Goal: Communication & Community: Answer question/provide support

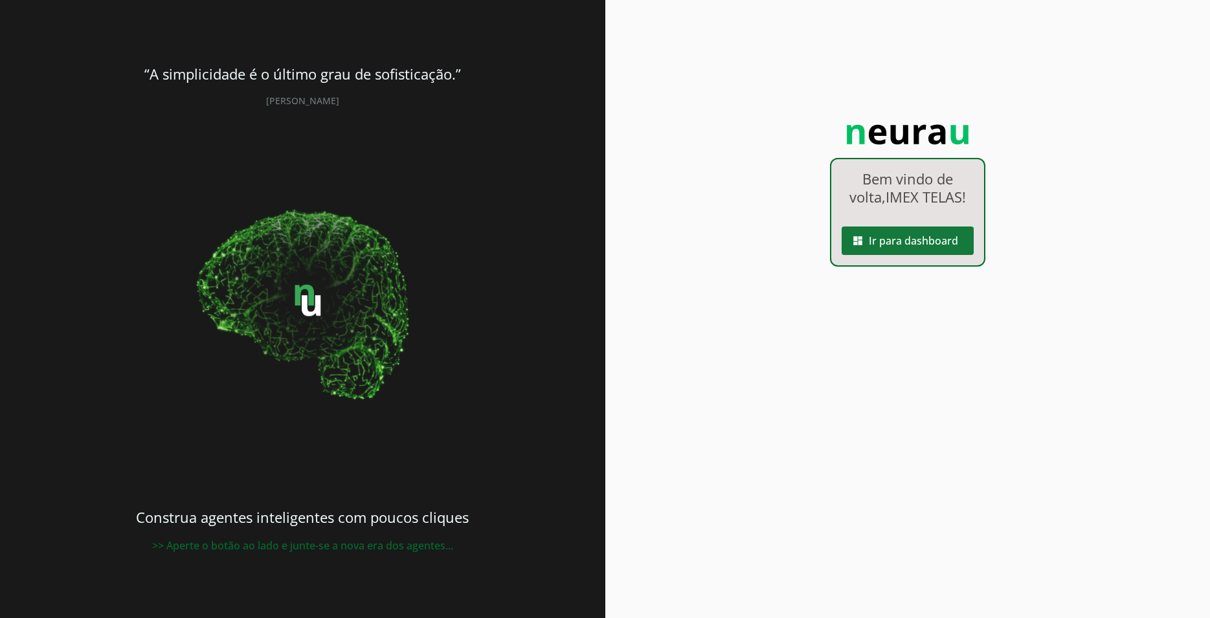
click at [907, 242] on span at bounding box center [907, 240] width 132 height 31
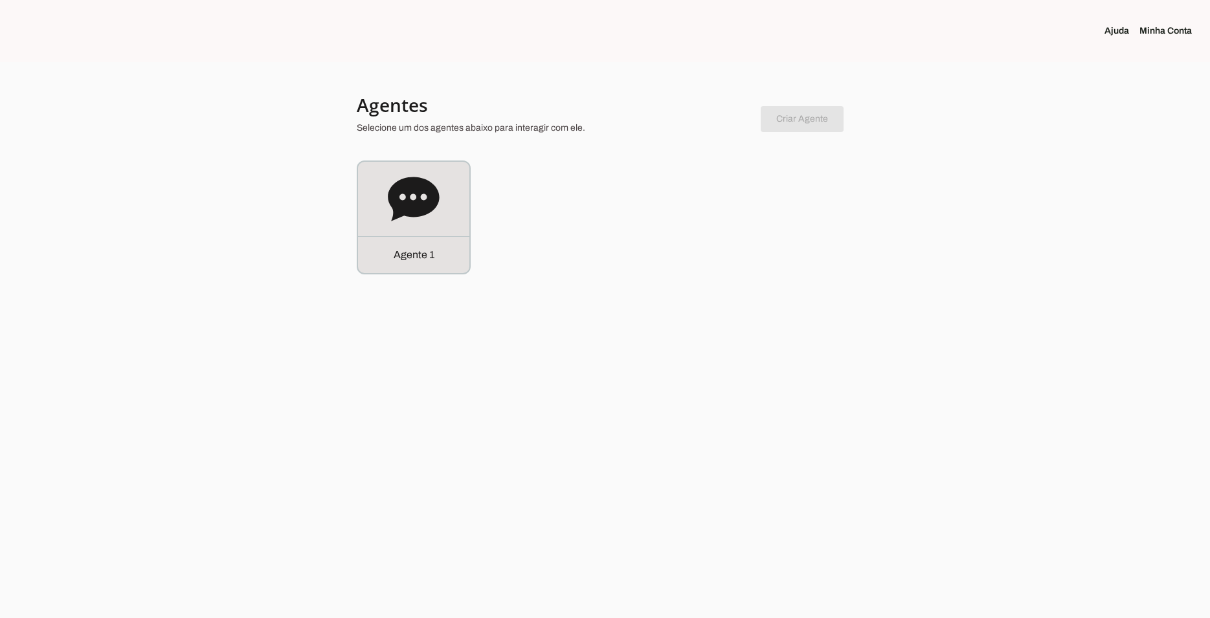
click at [407, 181] on icon at bounding box center [413, 199] width 51 height 44
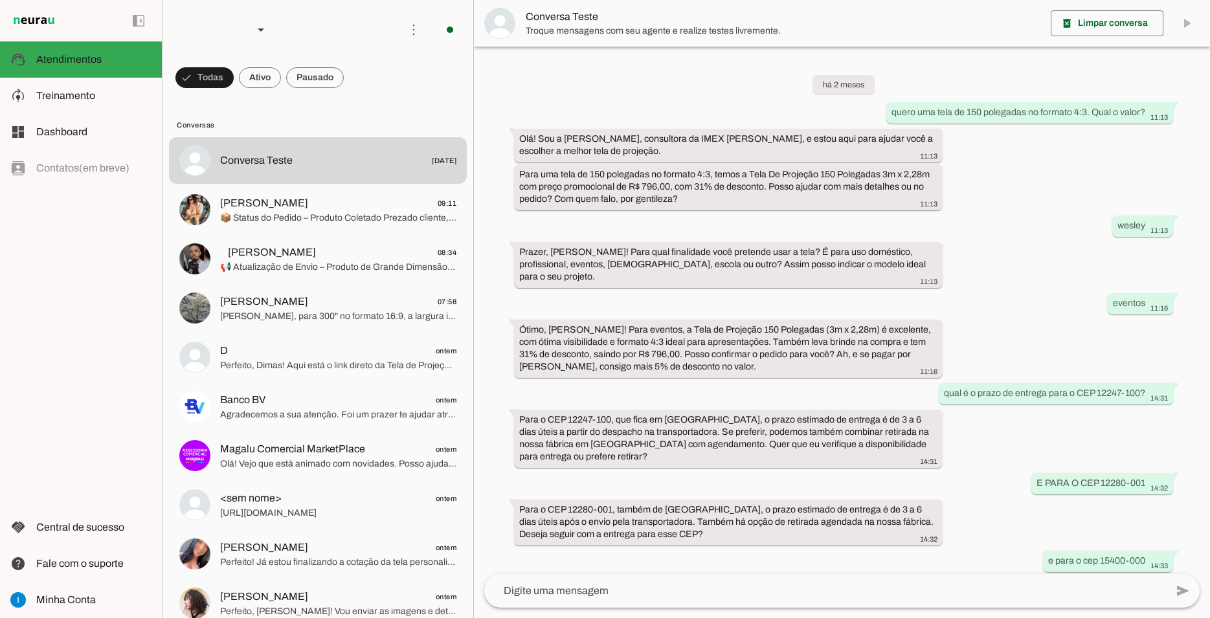
scroll to position [590, 0]
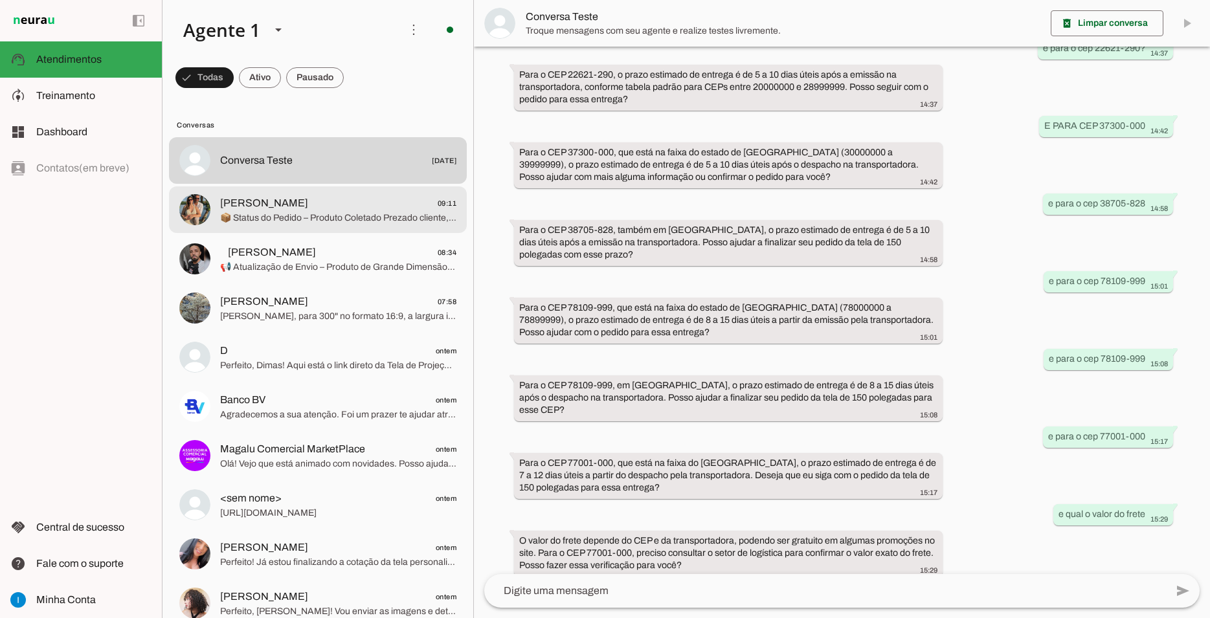
click at [345, 212] on span "📦 Status do Pedido – Produto Coletado Prezado cliente, Seu produto já foi colet…" at bounding box center [338, 218] width 236 height 13
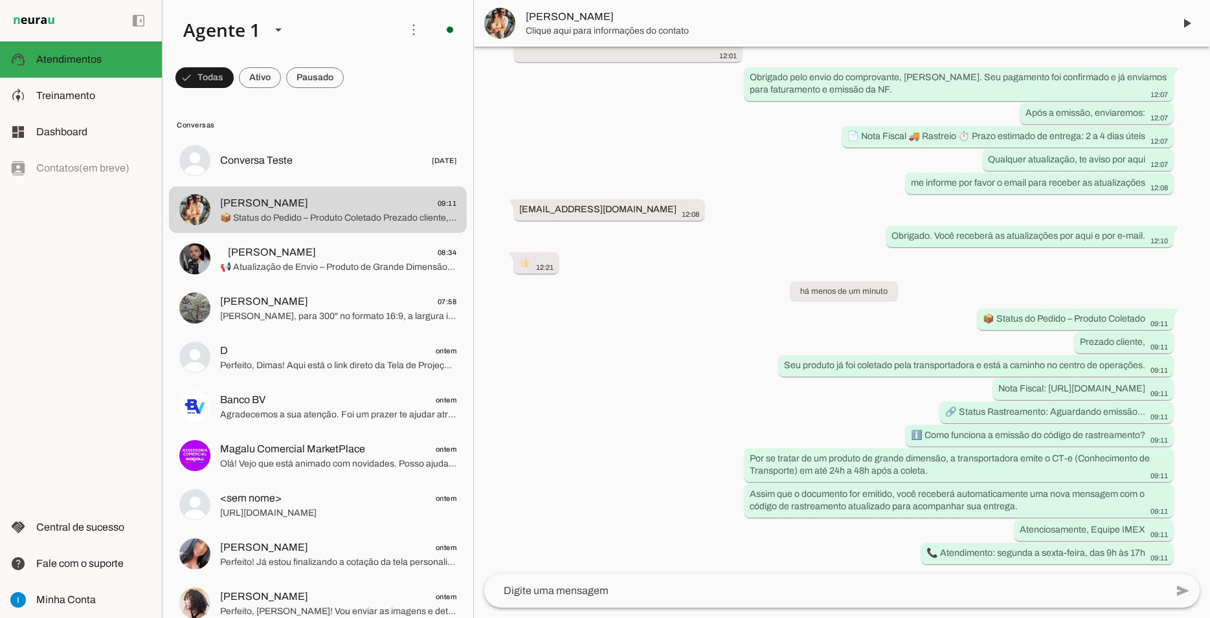
scroll to position [3344, 0]
click at [1190, 20] on span at bounding box center [1186, 23] width 31 height 31
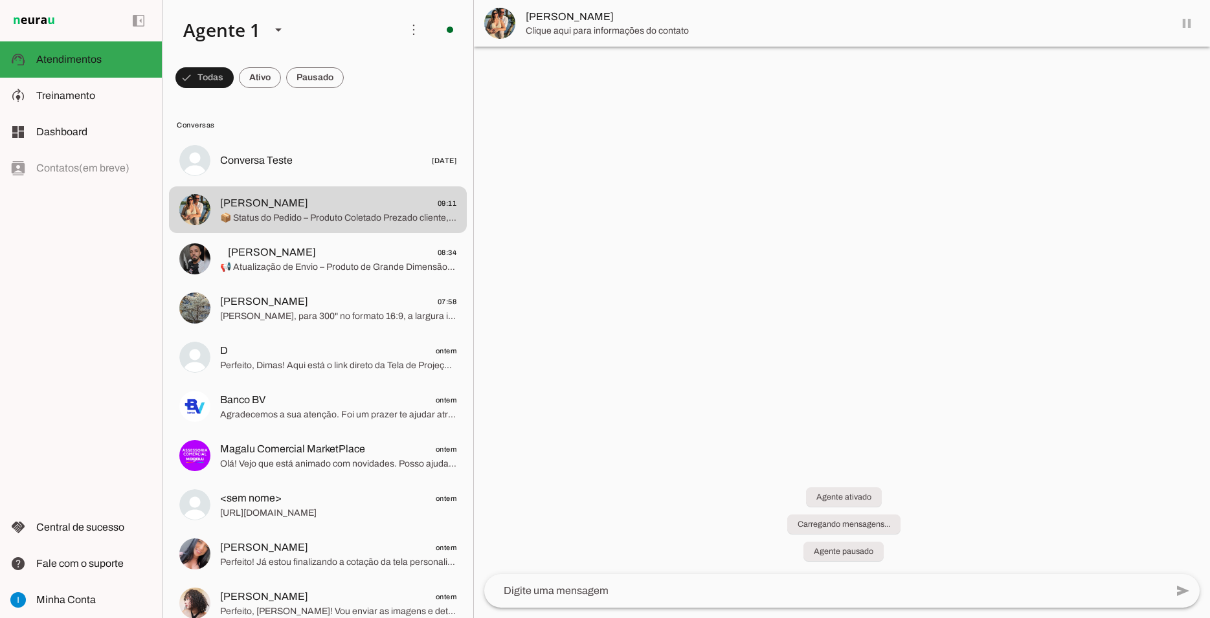
scroll to position [0, 0]
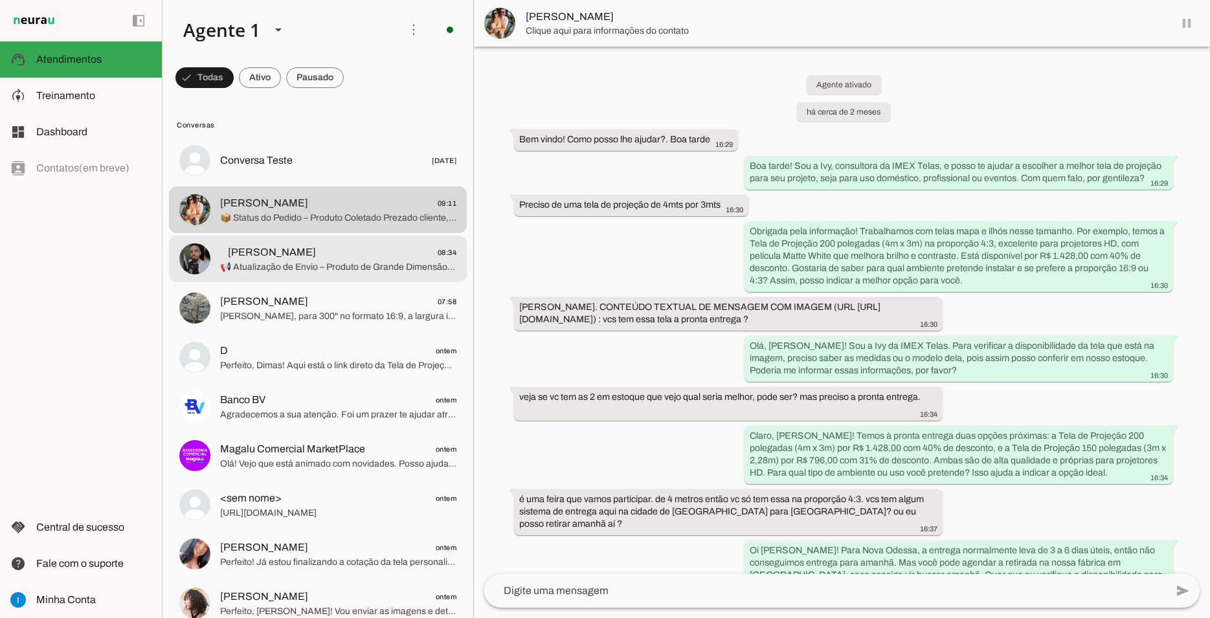
click at [302, 261] on span "📢 Atualização de Envio – Produto de Grande Dimensão A transportadora informou a…" at bounding box center [338, 267] width 236 height 13
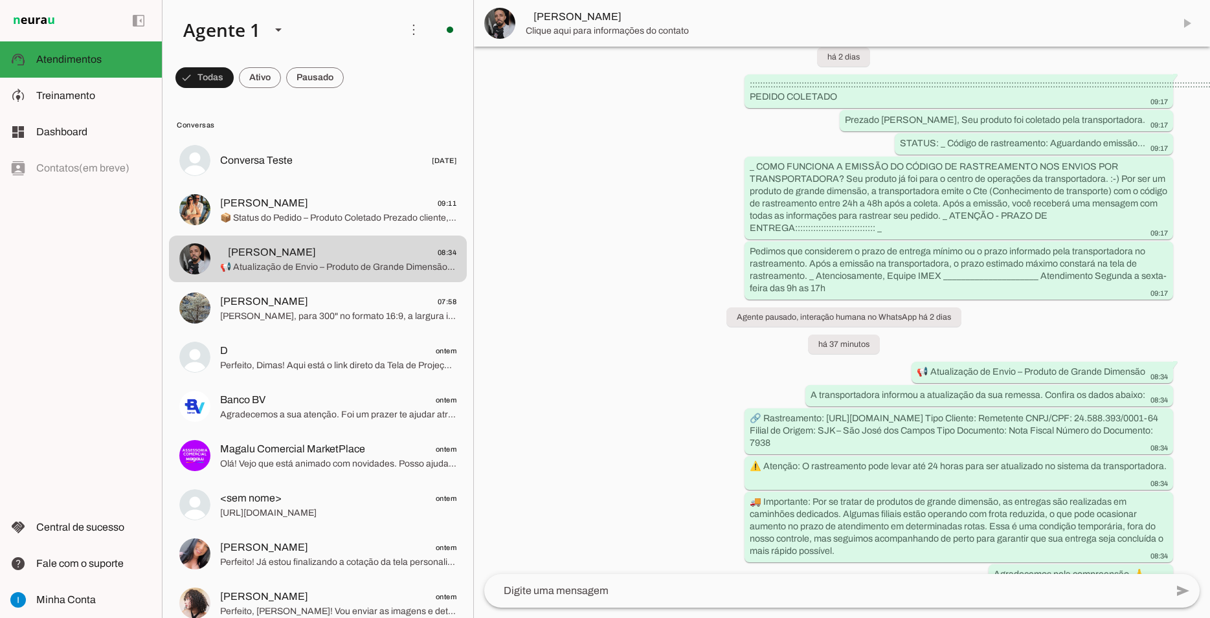
click at [1185, 21] on md-item "⠀[PERSON_NAME]" at bounding box center [842, 23] width 736 height 47
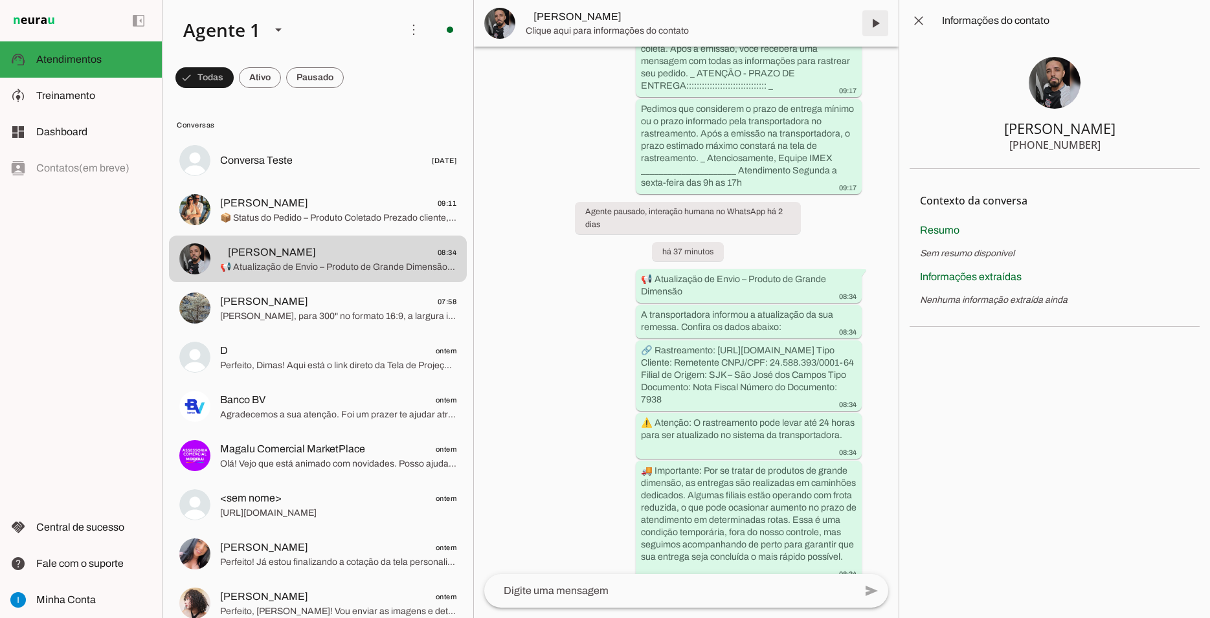
click at [873, 24] on span at bounding box center [874, 23] width 31 height 31
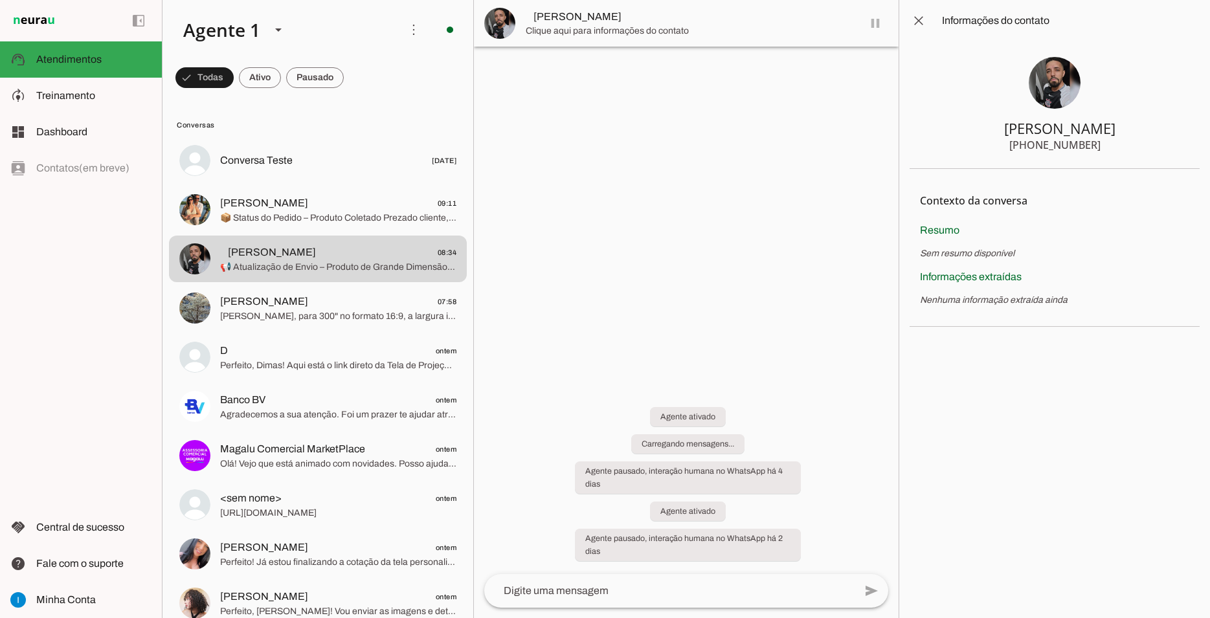
scroll to position [0, 0]
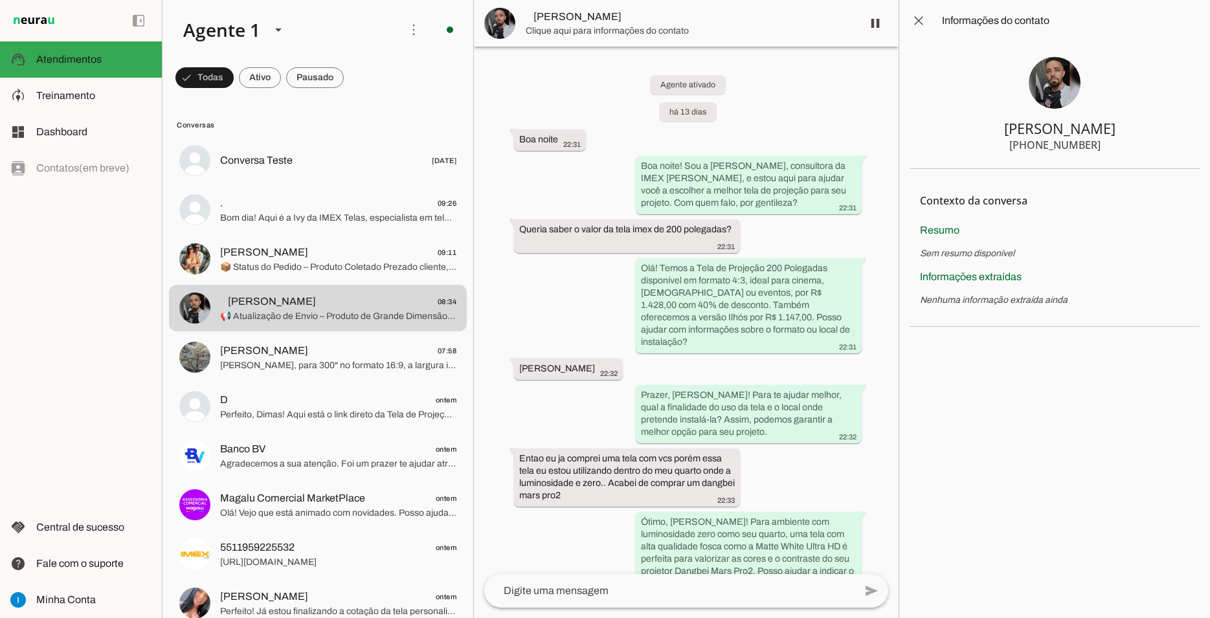
click at [958, 437] on chat-information at bounding box center [1053, 309] width 311 height 618
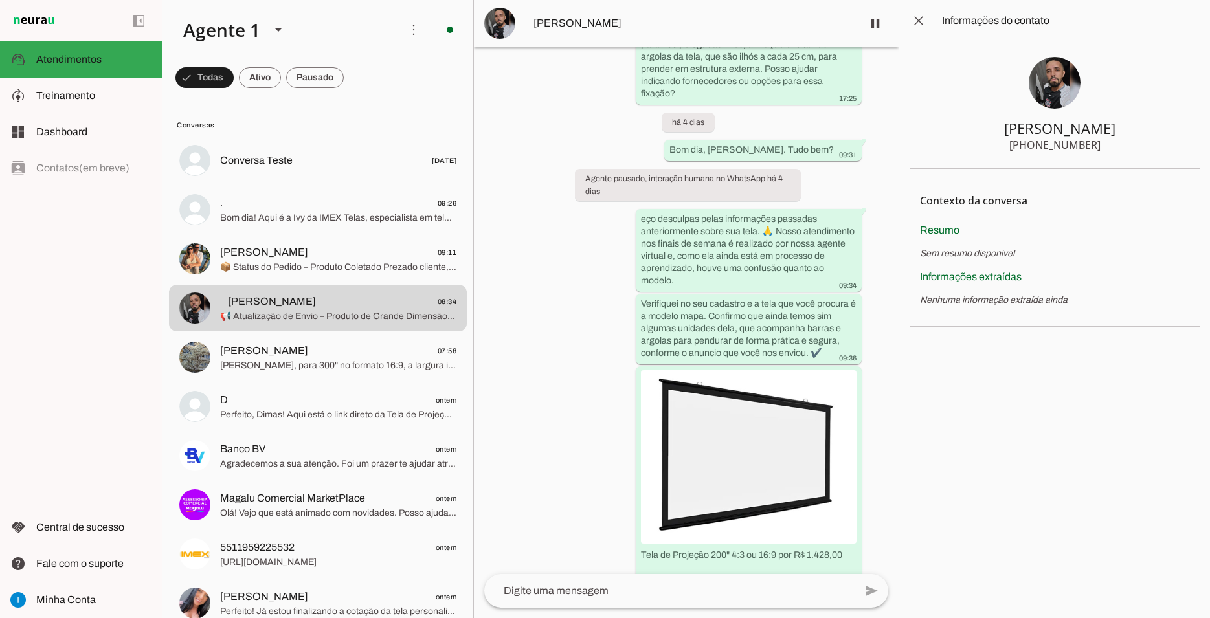
scroll to position [8869, 0]
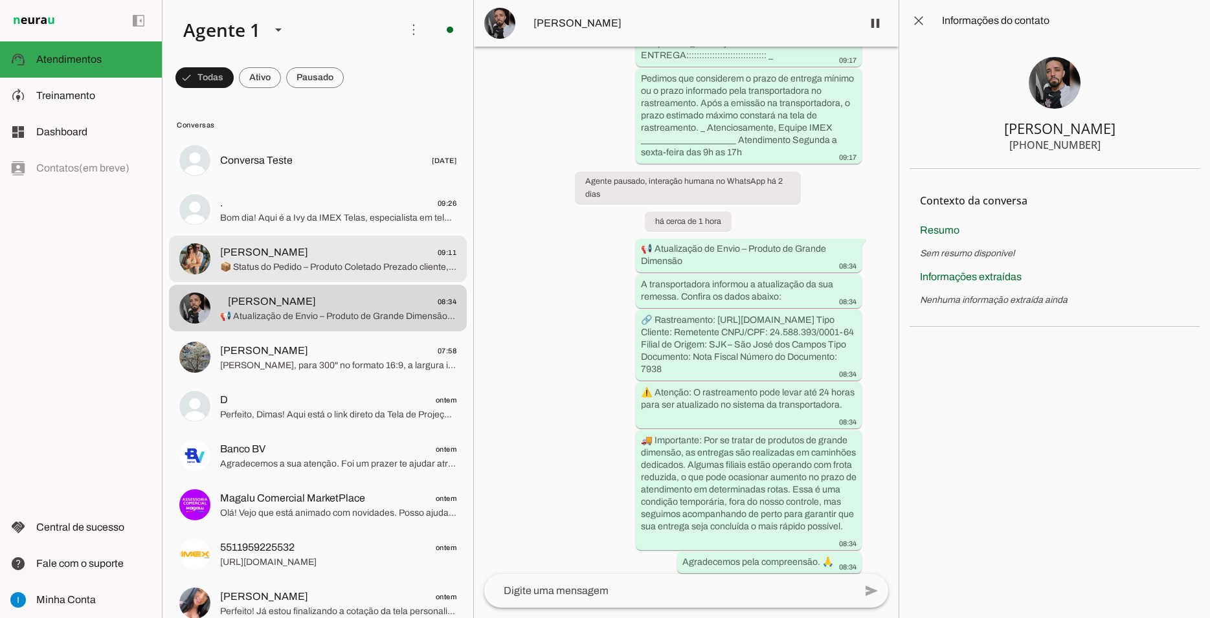
click at [245, 261] on span "📦 Status do Pedido – Produto Coletado Prezado cliente, Seu produto já foi colet…" at bounding box center [338, 267] width 236 height 13
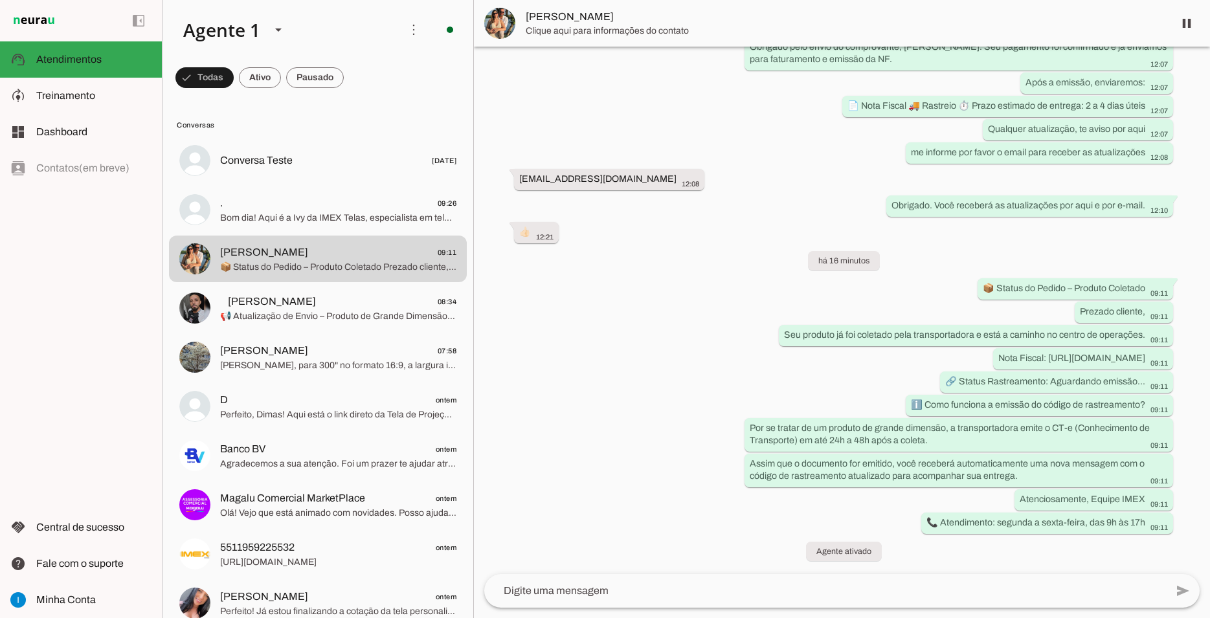
scroll to position [3374, 0]
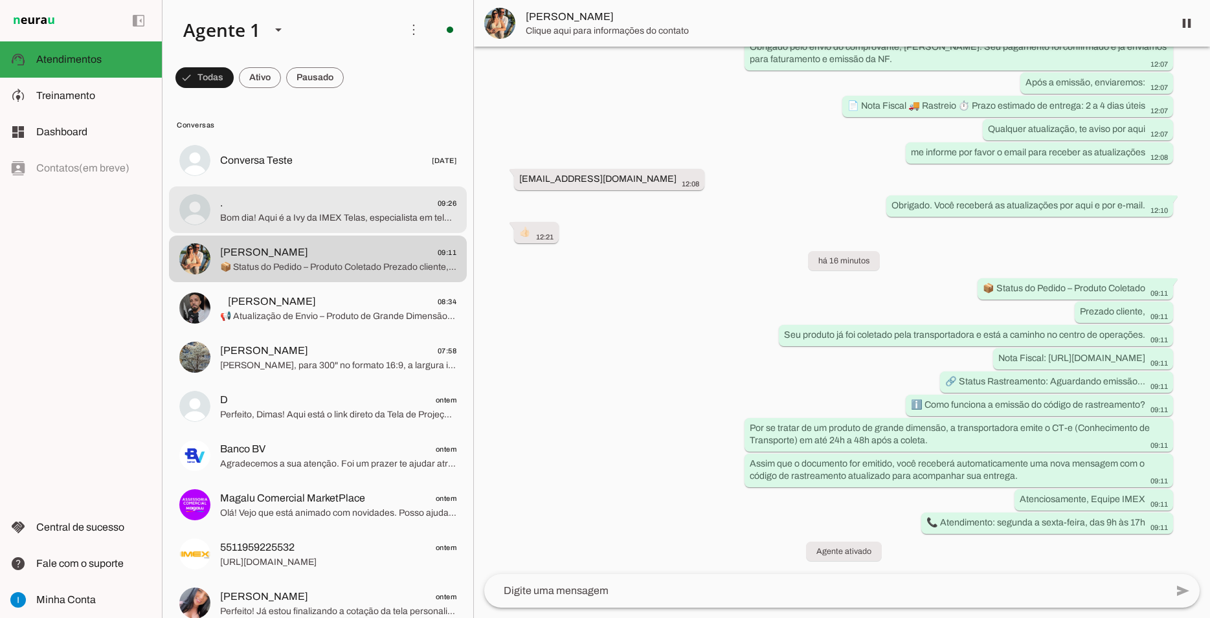
click at [306, 214] on md-item ". 09:26 Bom dia! Aqui é a Ivy da IMEX Telas, especialista em telas de projeção.…" at bounding box center [318, 209] width 298 height 47
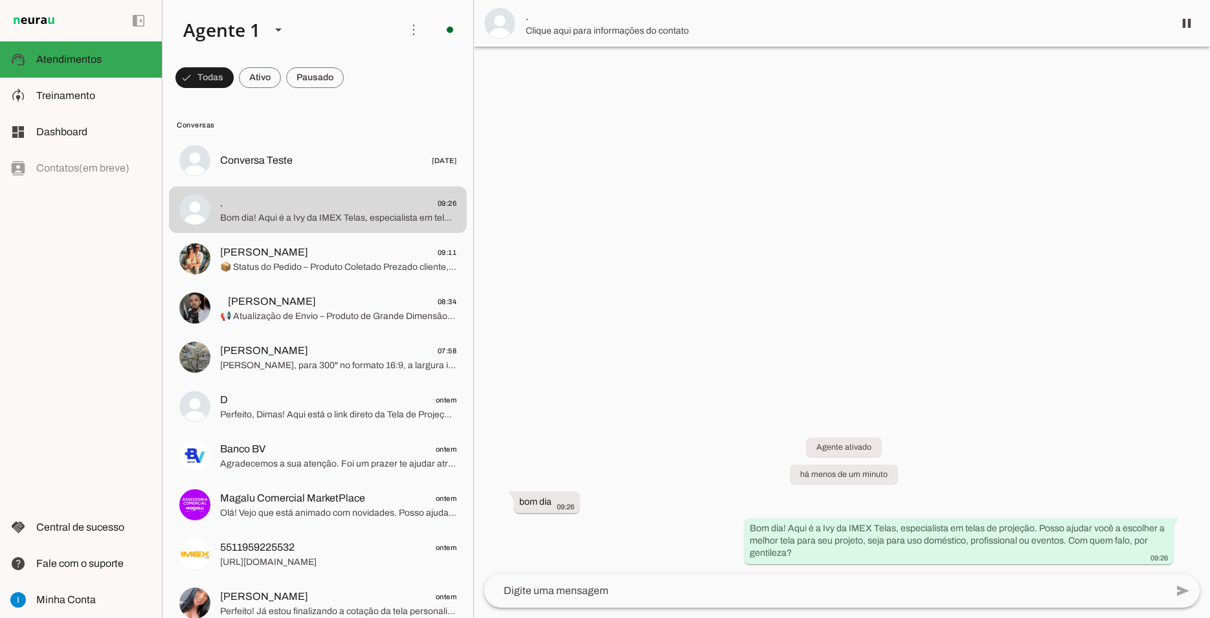
click at [503, 21] on img at bounding box center [499, 23] width 31 height 31
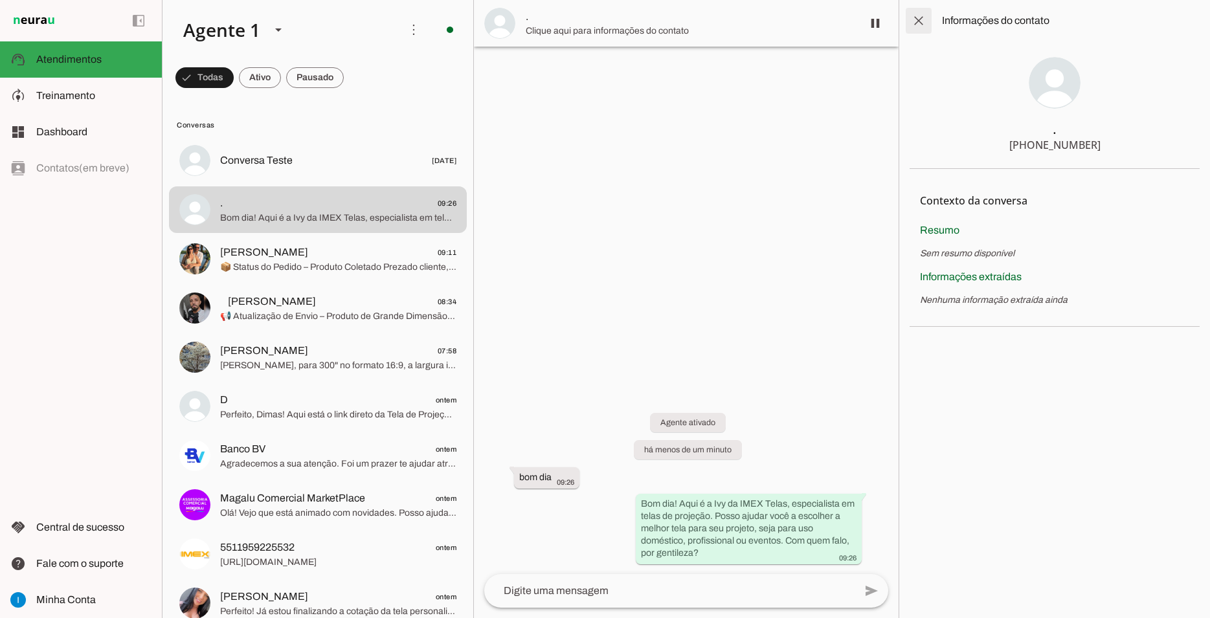
click at [913, 18] on span at bounding box center [918, 20] width 31 height 31
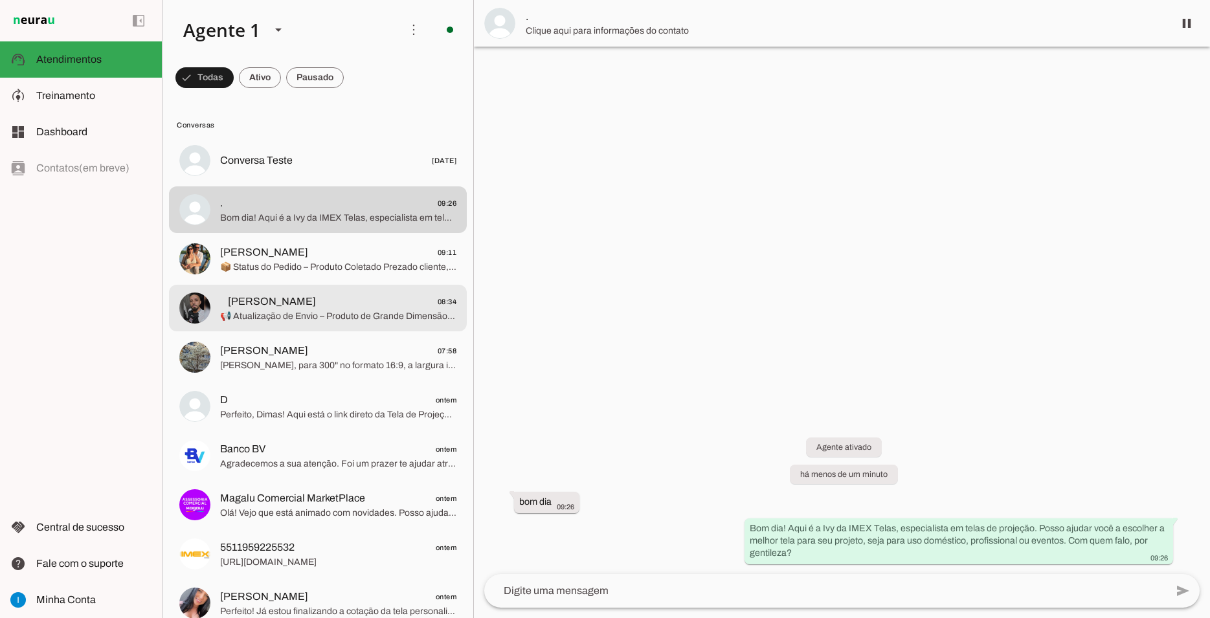
click at [272, 310] on span "📢 Atualização de Envio – Produto de Grande Dimensão A transportadora informou a…" at bounding box center [338, 316] width 236 height 13
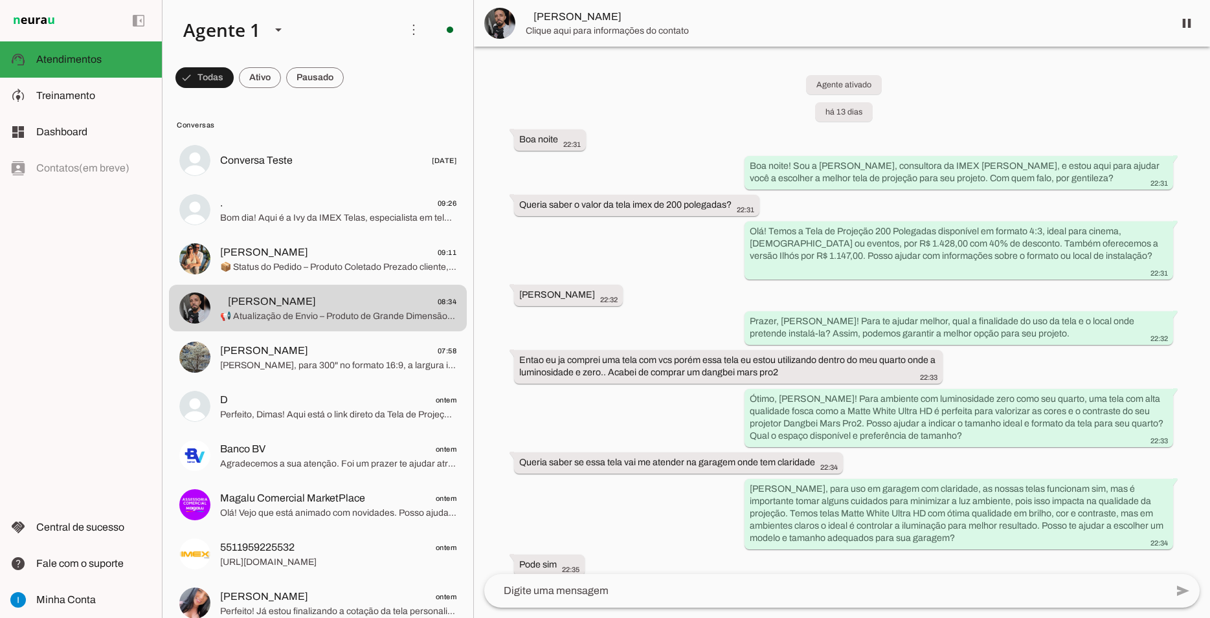
scroll to position [6369, 0]
